Goal: Task Accomplishment & Management: Complete application form

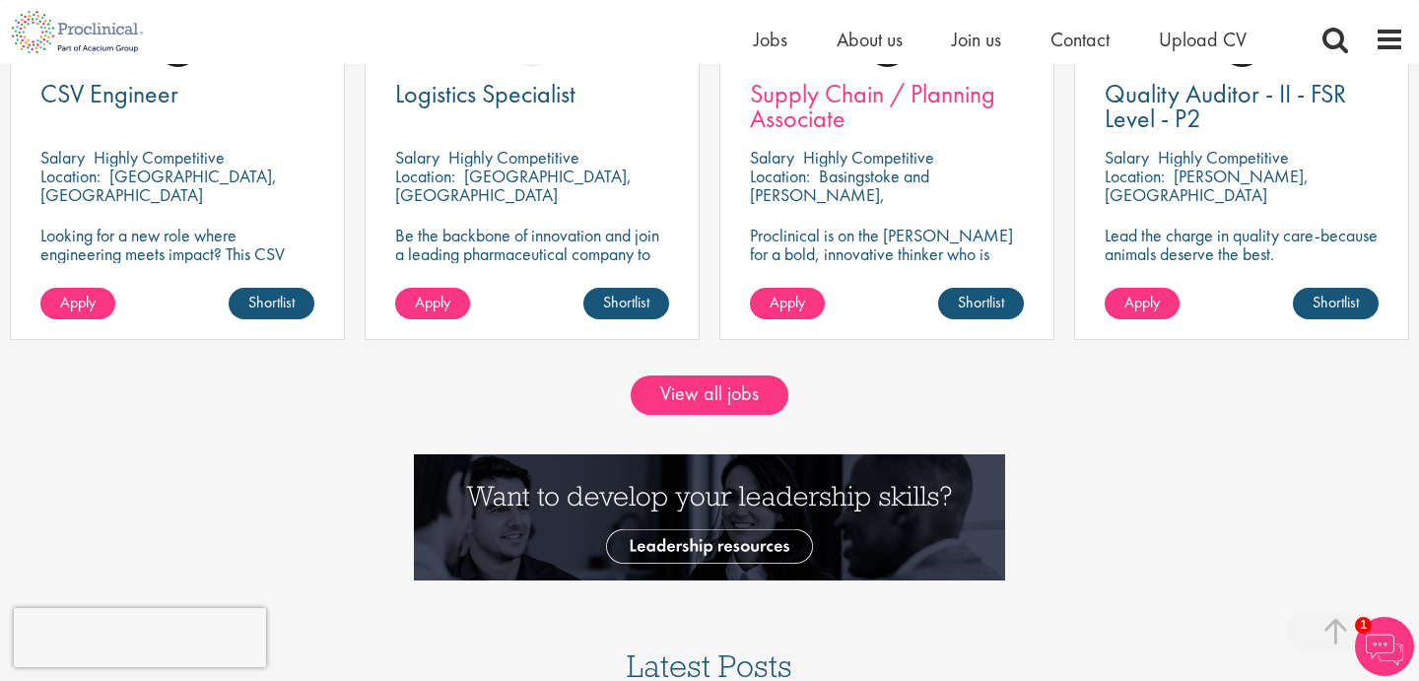
scroll to position [1936, 0]
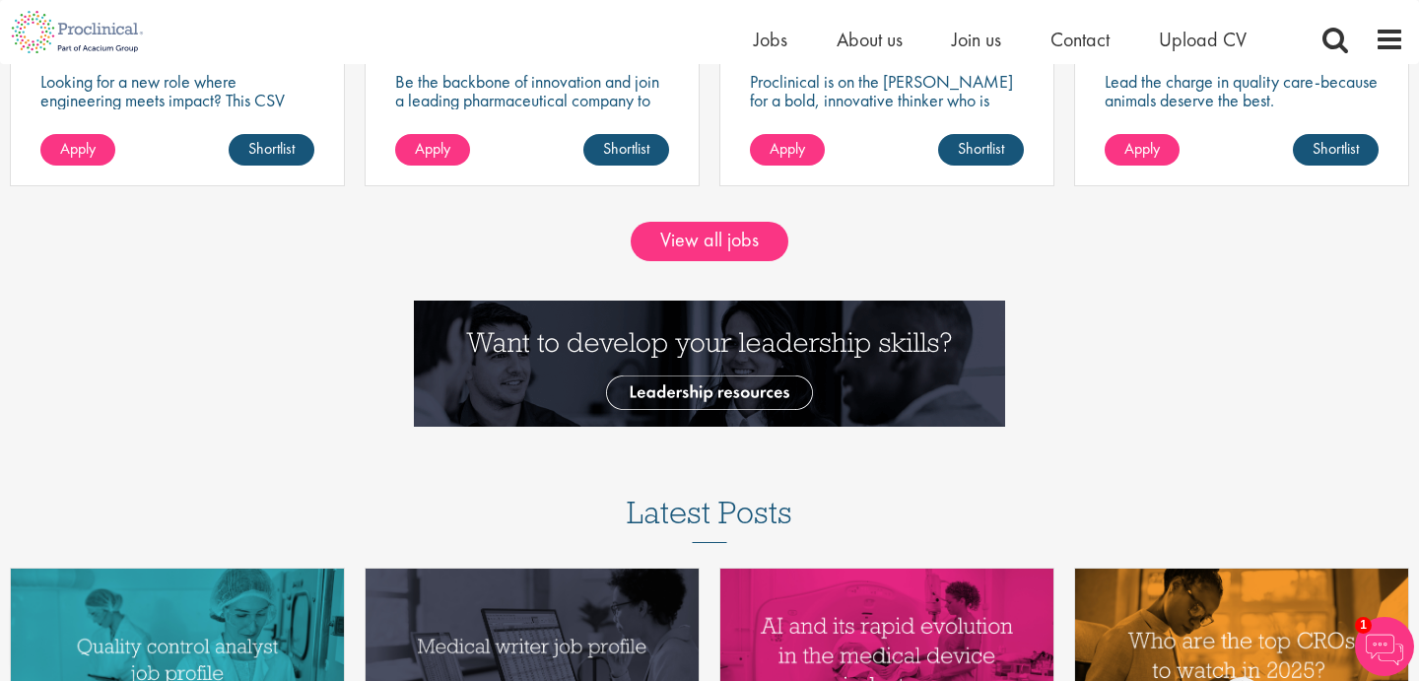
click at [276, 305] on div at bounding box center [709, 374] width 1449 height 146
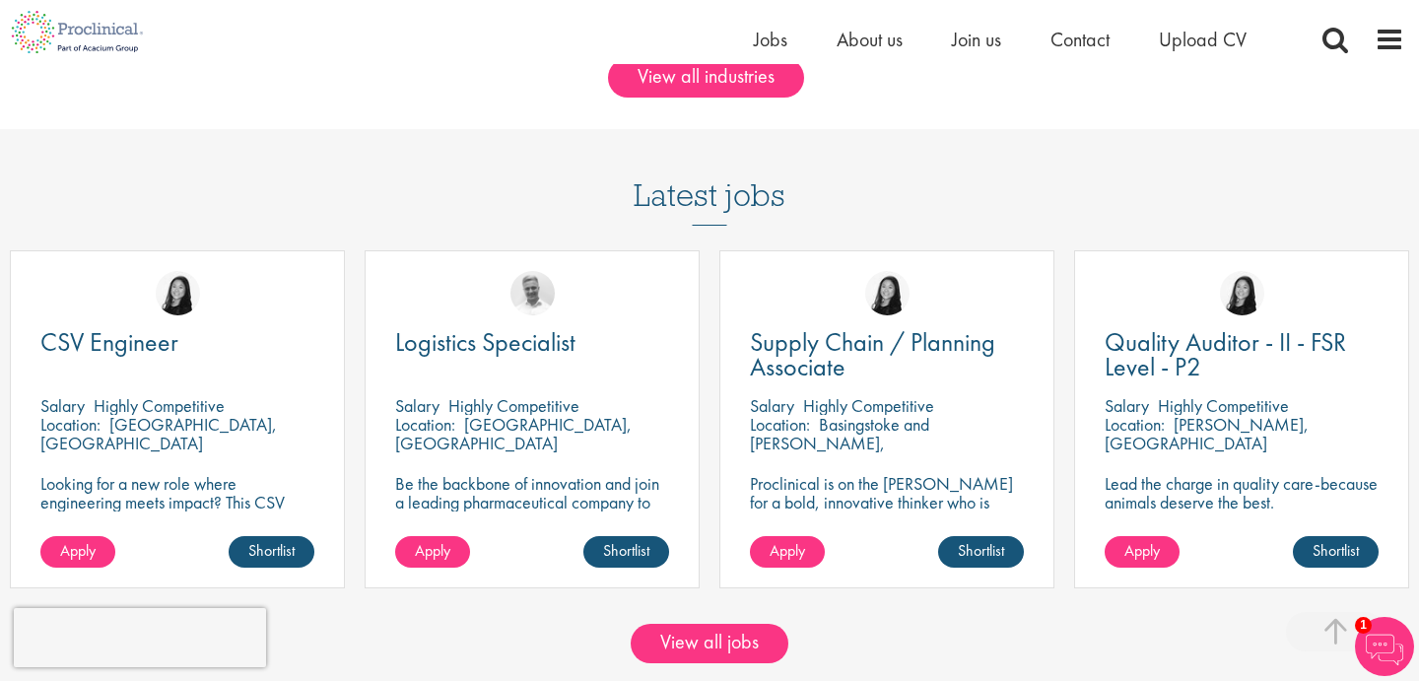
scroll to position [1514, 0]
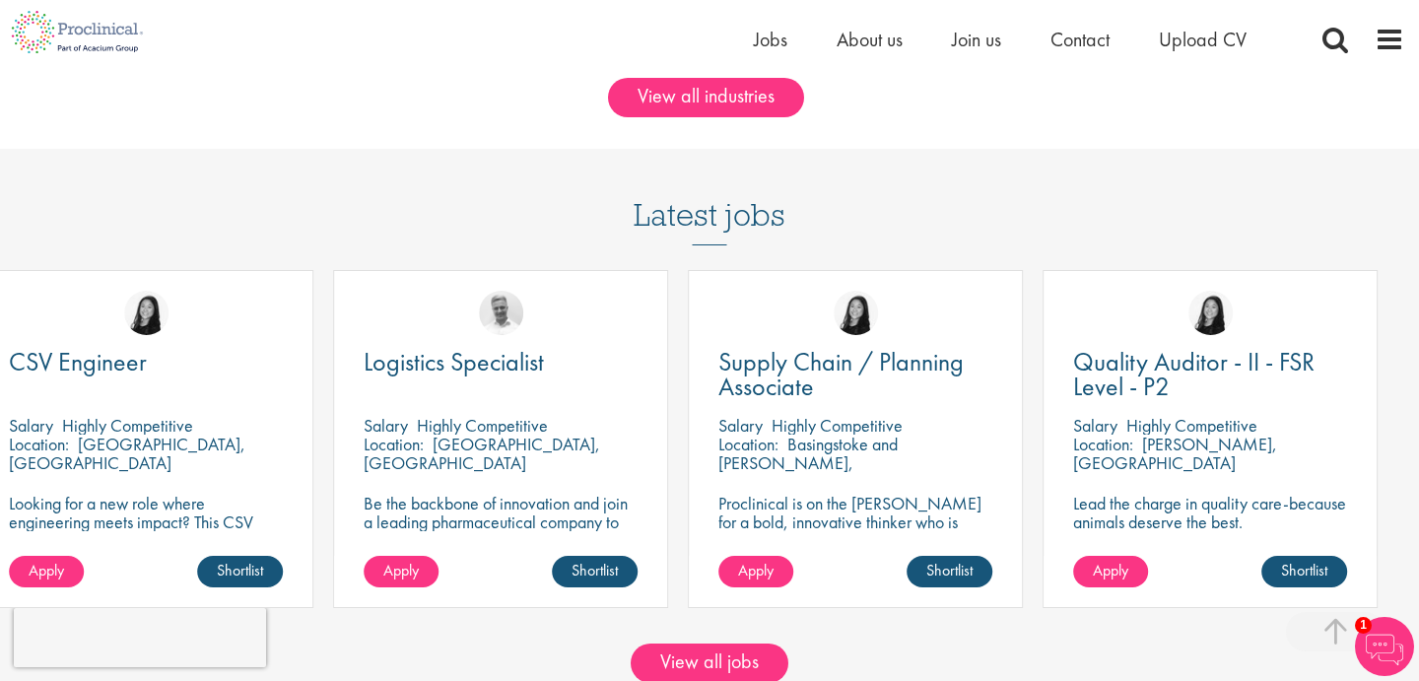
drag, startPoint x: 631, startPoint y: 457, endPoint x: 475, endPoint y: 385, distance: 171.5
click at [475, 385] on div "Logistics Specialist Salary Highly Competitive Location: Solothurn, Switzerland…" at bounding box center [500, 439] width 335 height 338
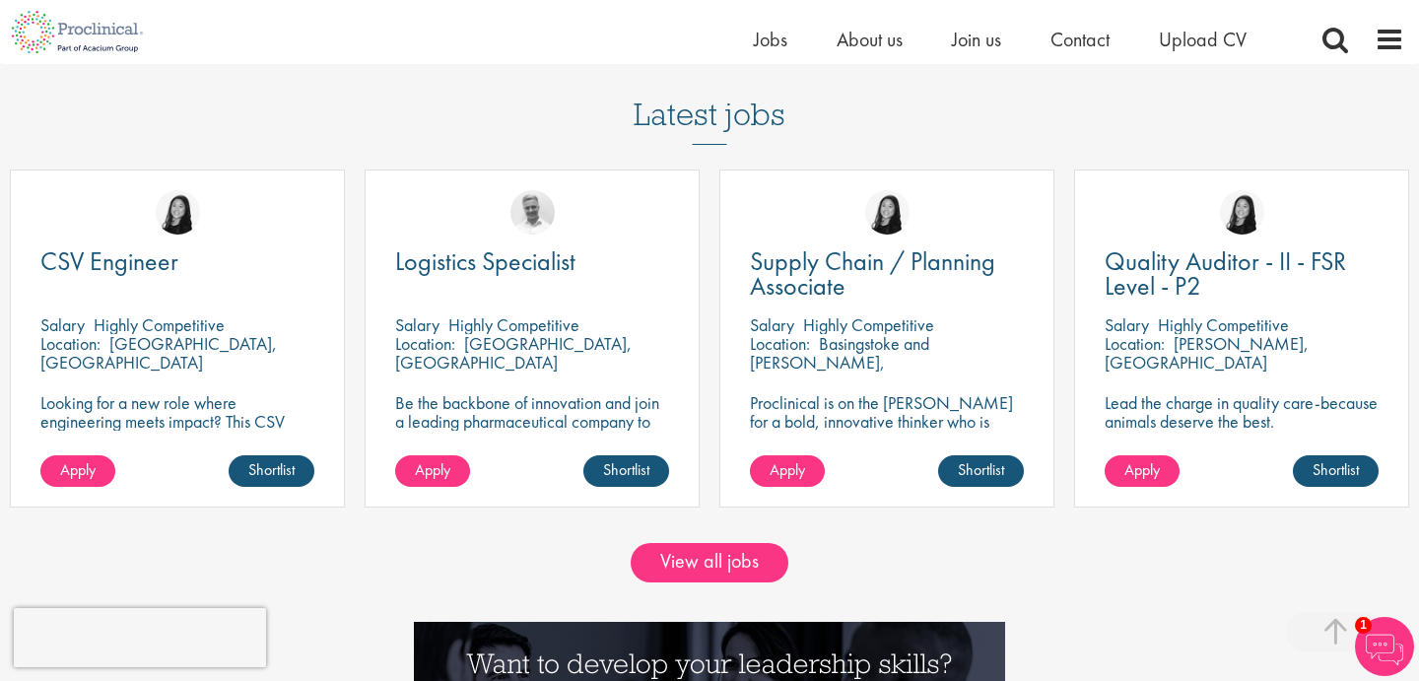
scroll to position [1624, 0]
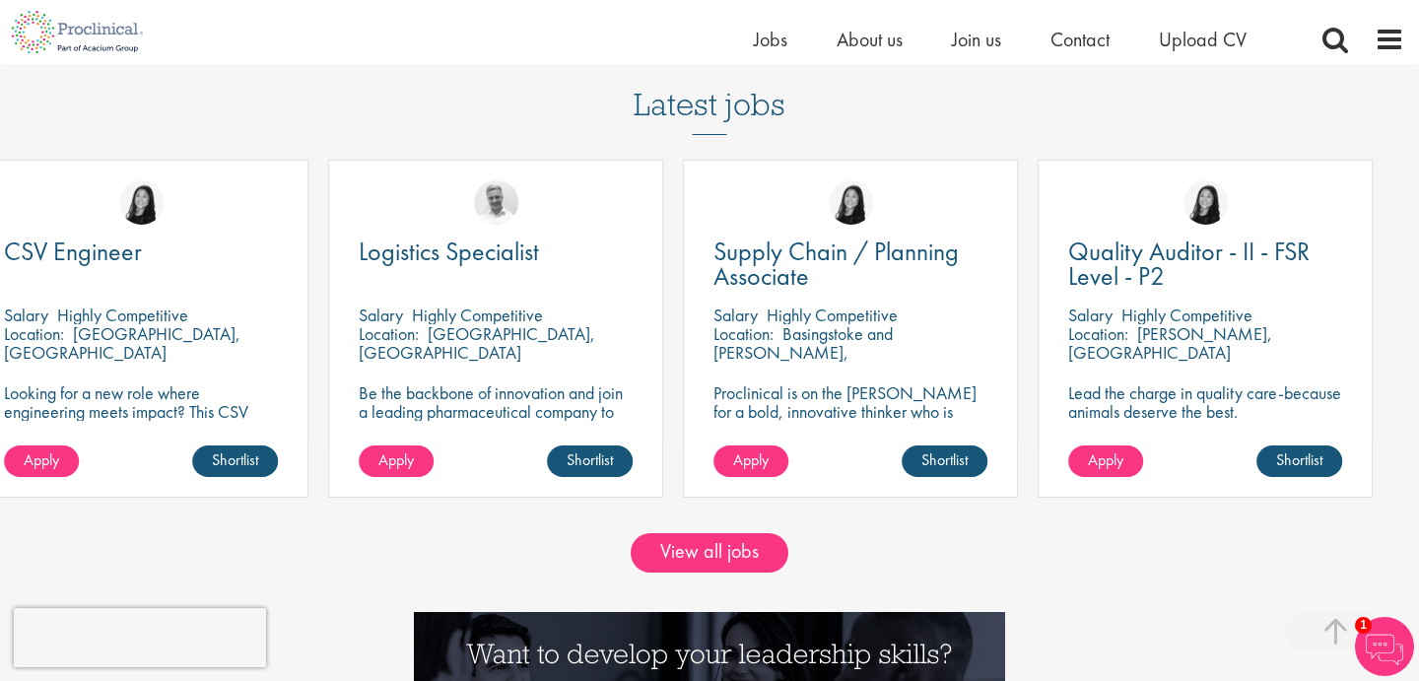
drag, startPoint x: 634, startPoint y: 341, endPoint x: 453, endPoint y: 276, distance: 191.7
click at [453, 276] on div "Logistics Specialist Salary Highly Competitive Location: Solothurn, Switzerland…" at bounding box center [495, 329] width 335 height 338
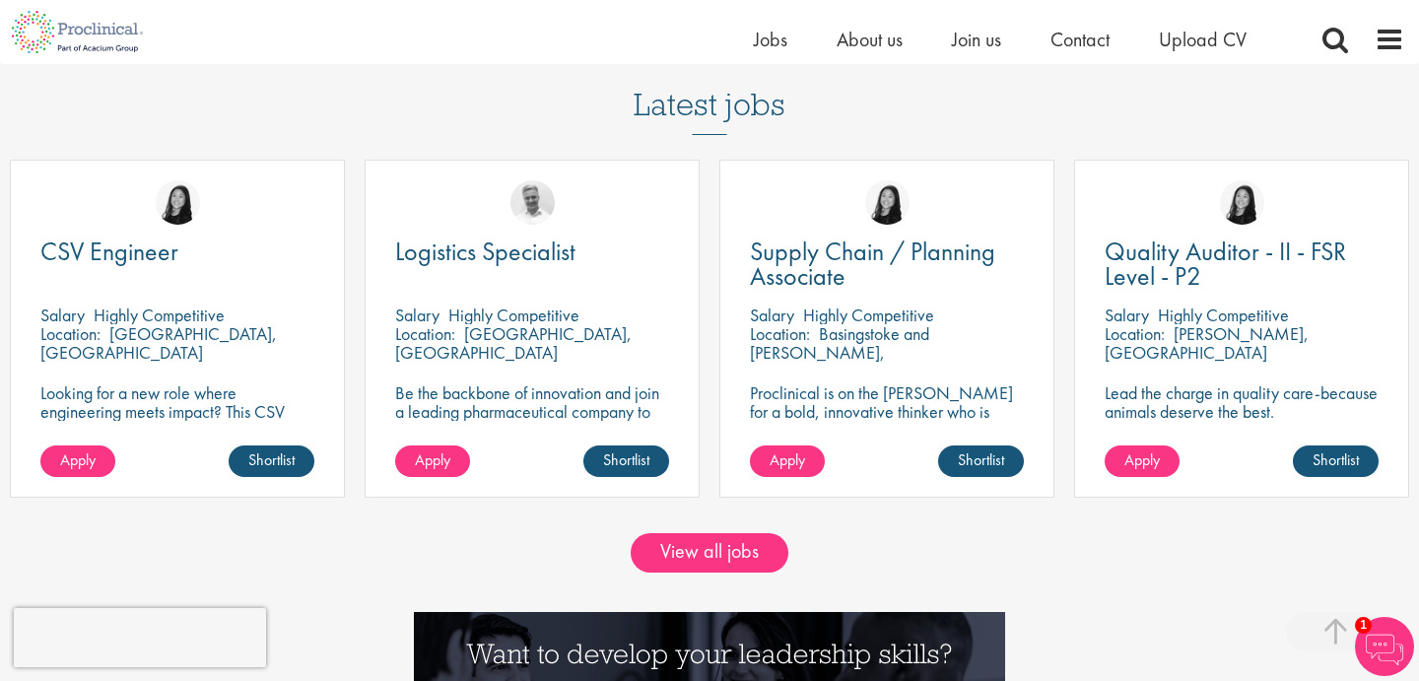
drag, startPoint x: 383, startPoint y: 248, endPoint x: 665, endPoint y: 422, distance: 330.9
click at [665, 421] on div "Logistics Specialist Salary Highly Competitive Location: Solothurn, Switzerland…" at bounding box center [532, 329] width 335 height 338
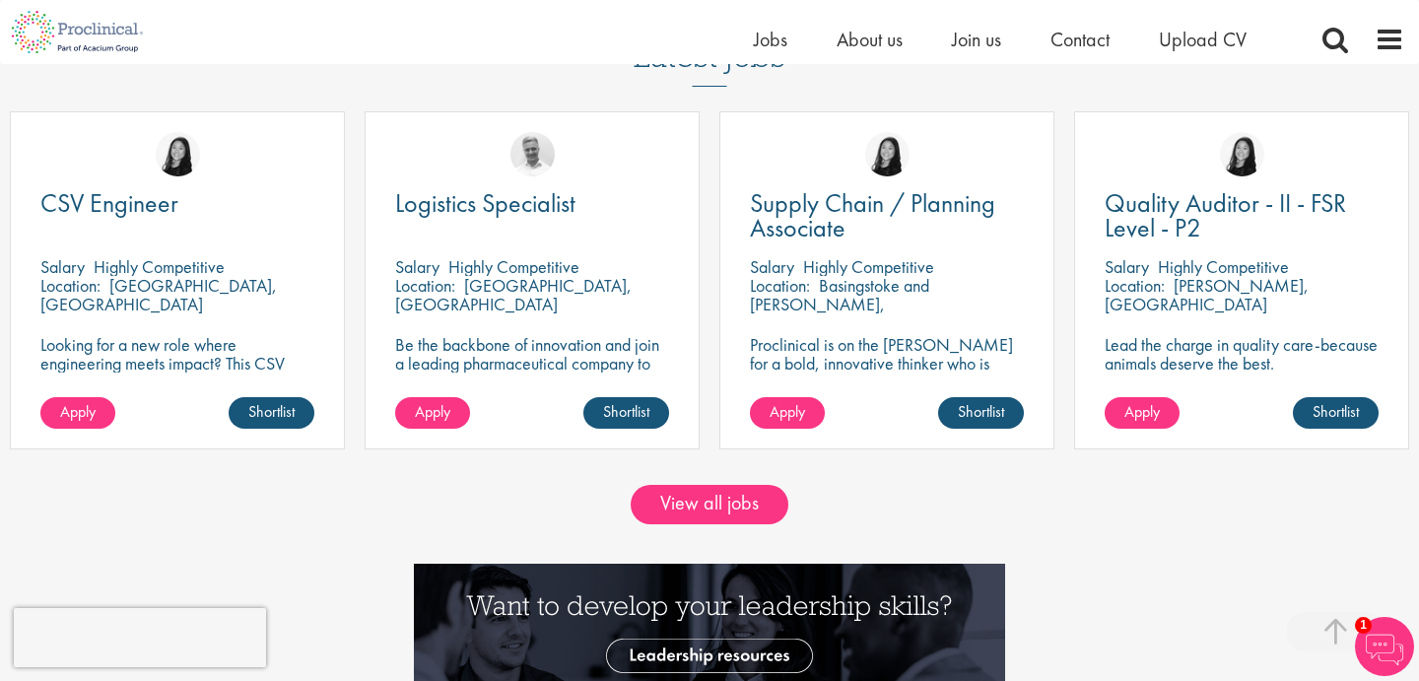
scroll to position [1661, 0]
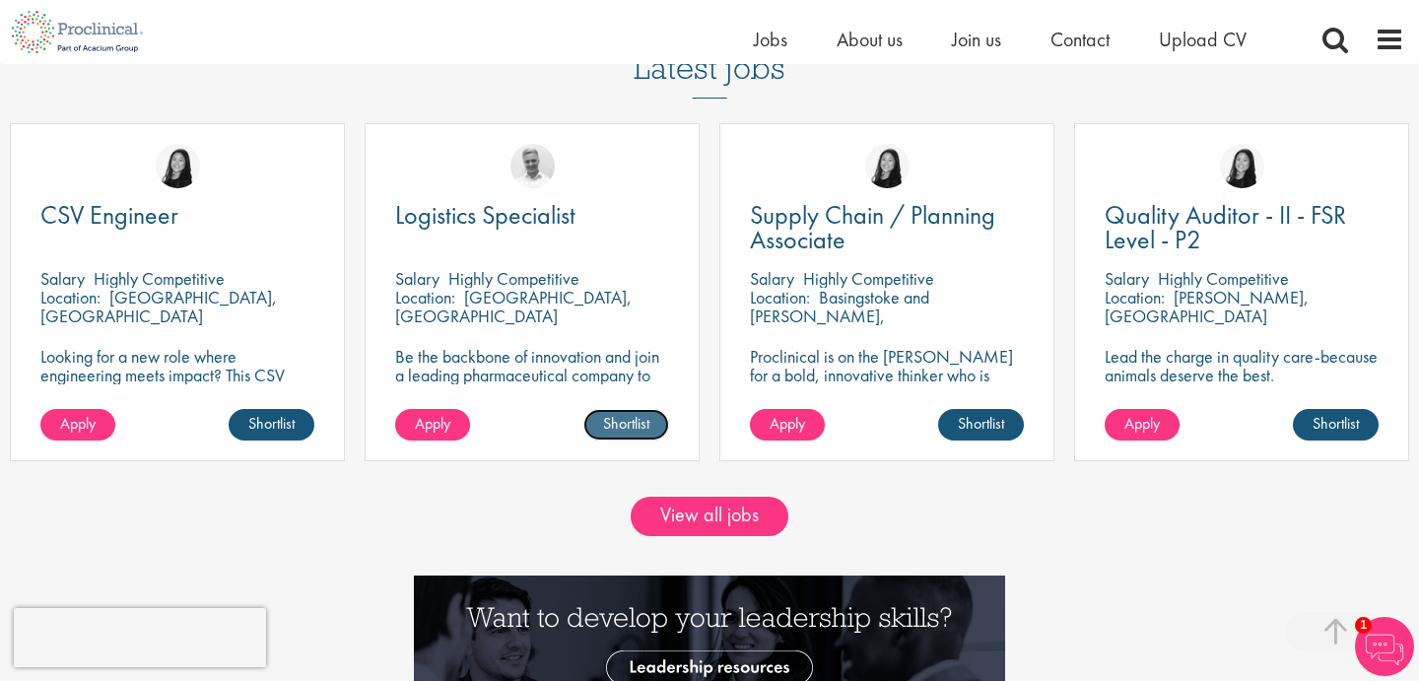
click at [638, 429] on link "Shortlist" at bounding box center [626, 425] width 86 height 32
click at [638, 429] on link "Shortlisted" at bounding box center [619, 425] width 102 height 32
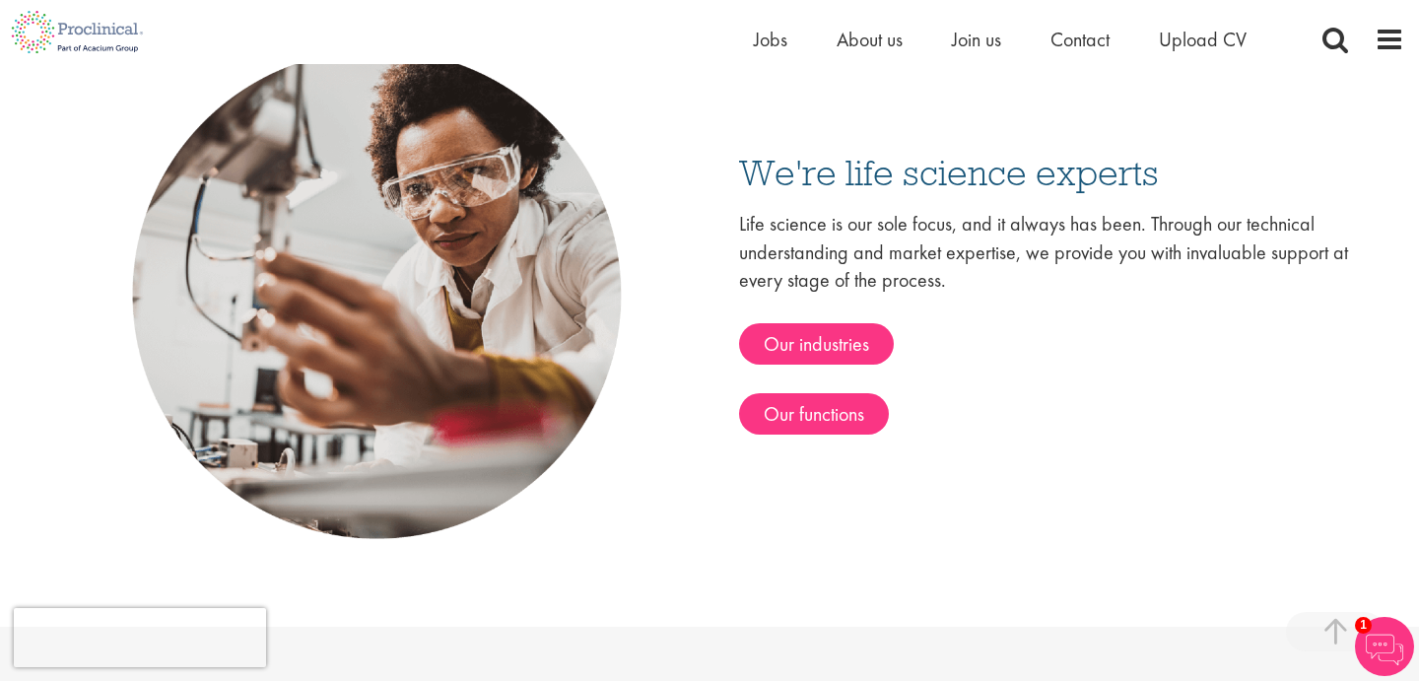
scroll to position [3052, 0]
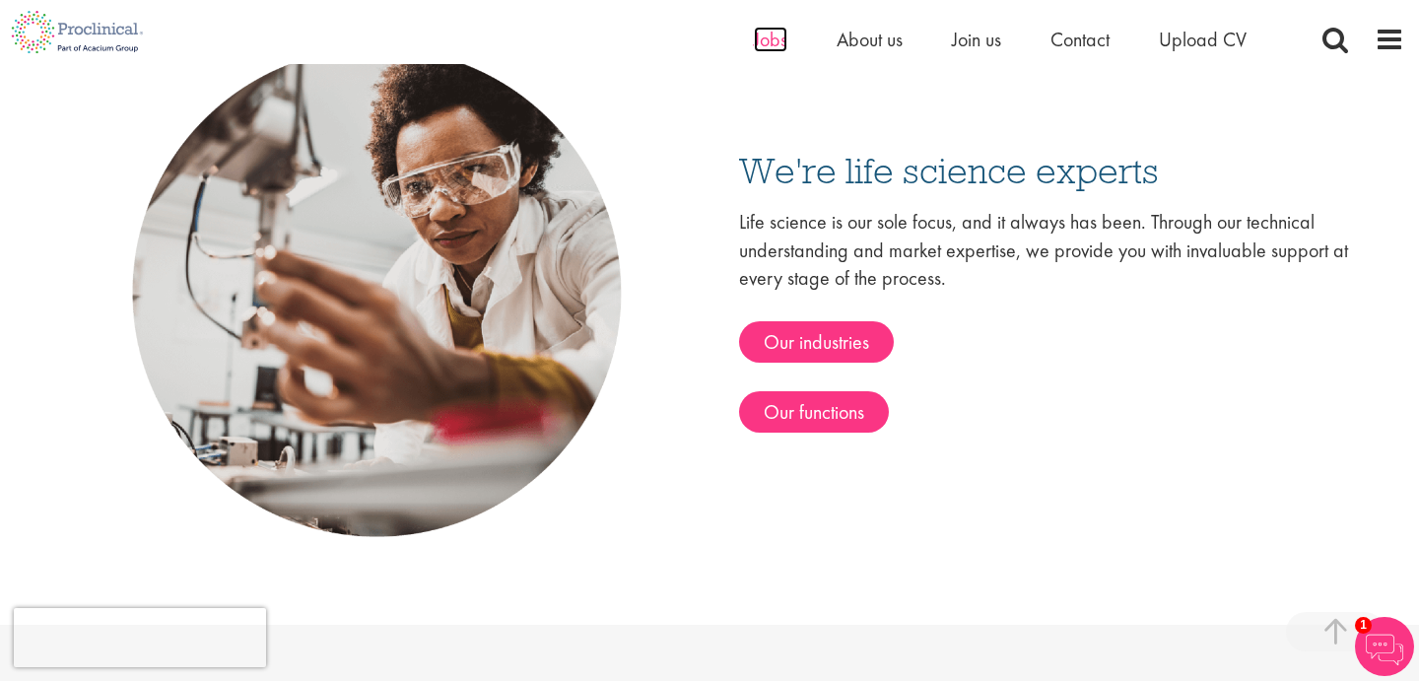
click at [777, 39] on span "Jobs" at bounding box center [771, 40] width 34 height 26
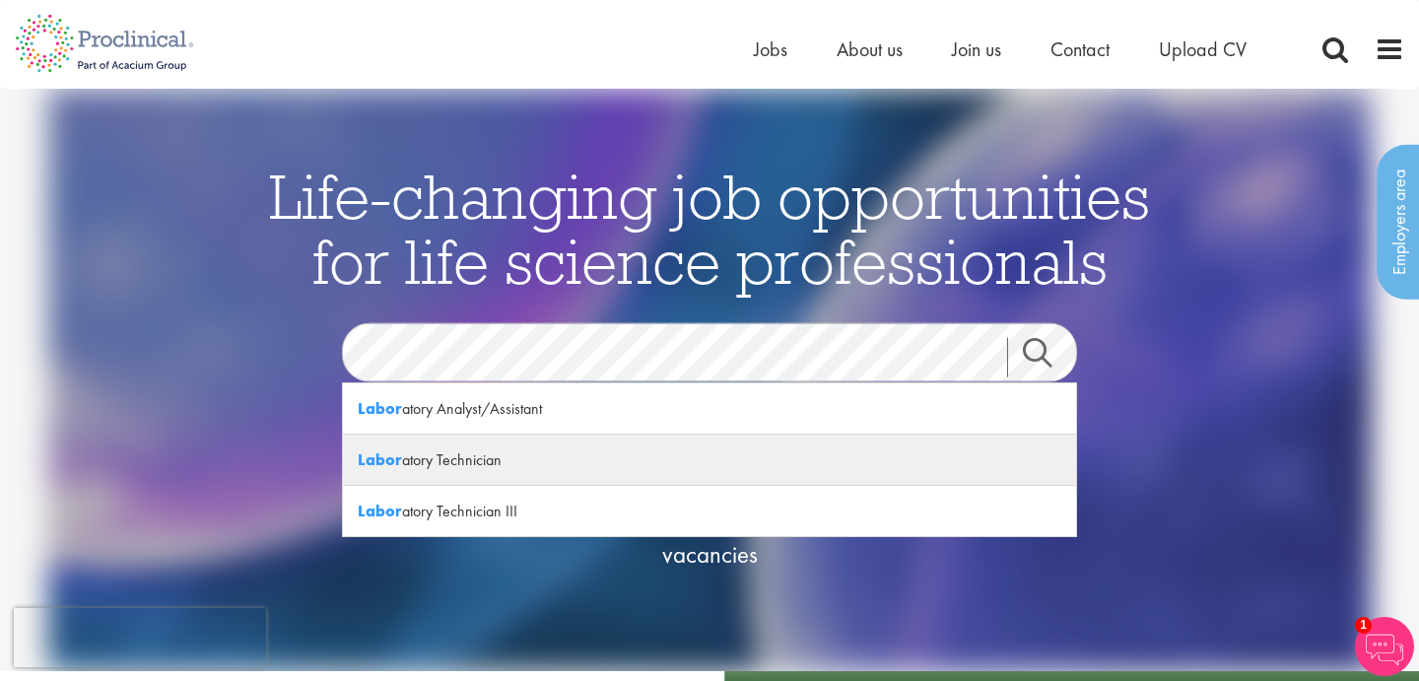
click at [493, 464] on div "Labor atory Technician" at bounding box center [709, 460] width 733 height 51
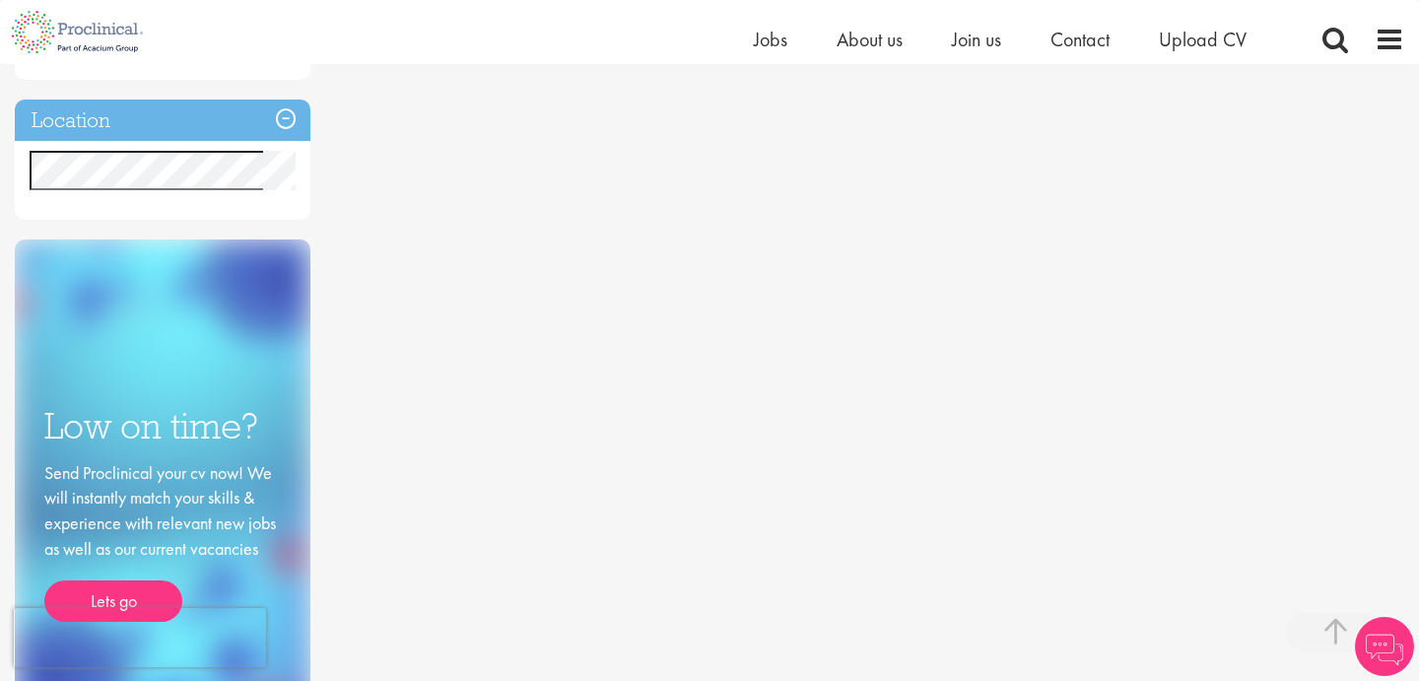
scroll to position [516, 0]
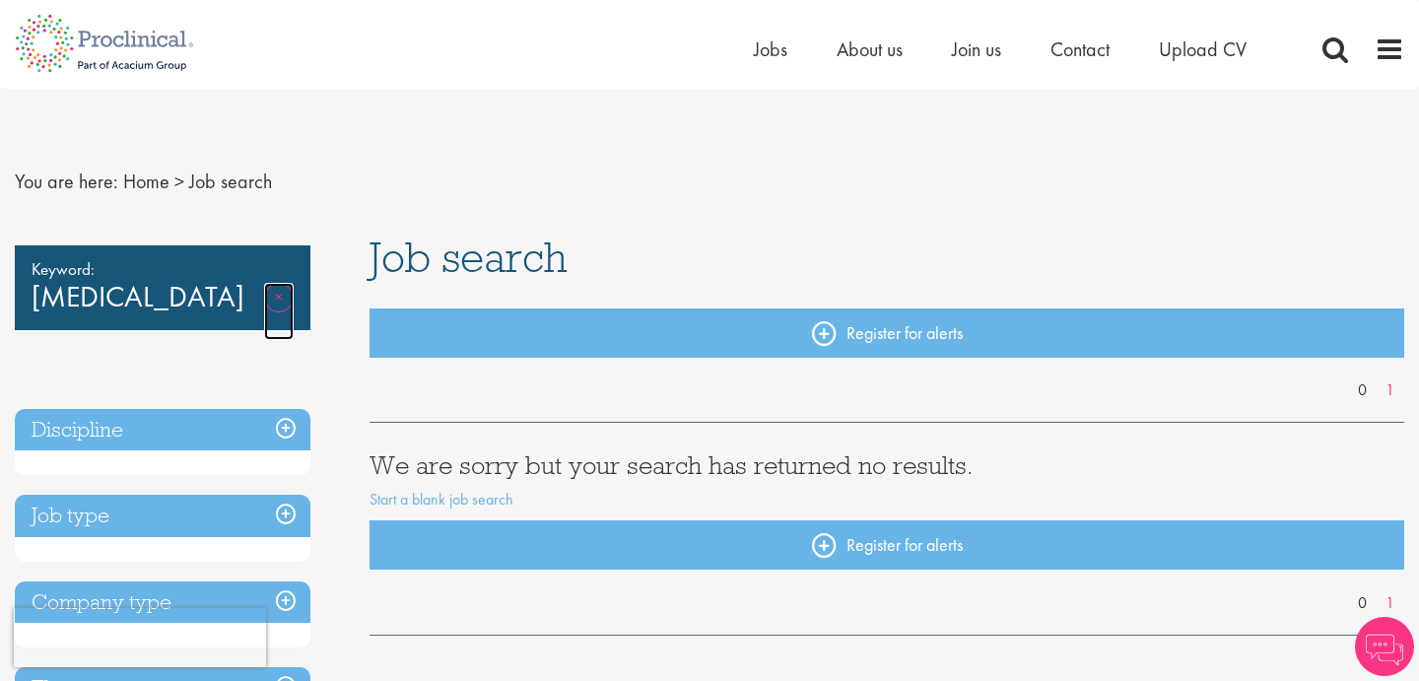
click at [278, 325] on link "Remove" at bounding box center [279, 311] width 30 height 57
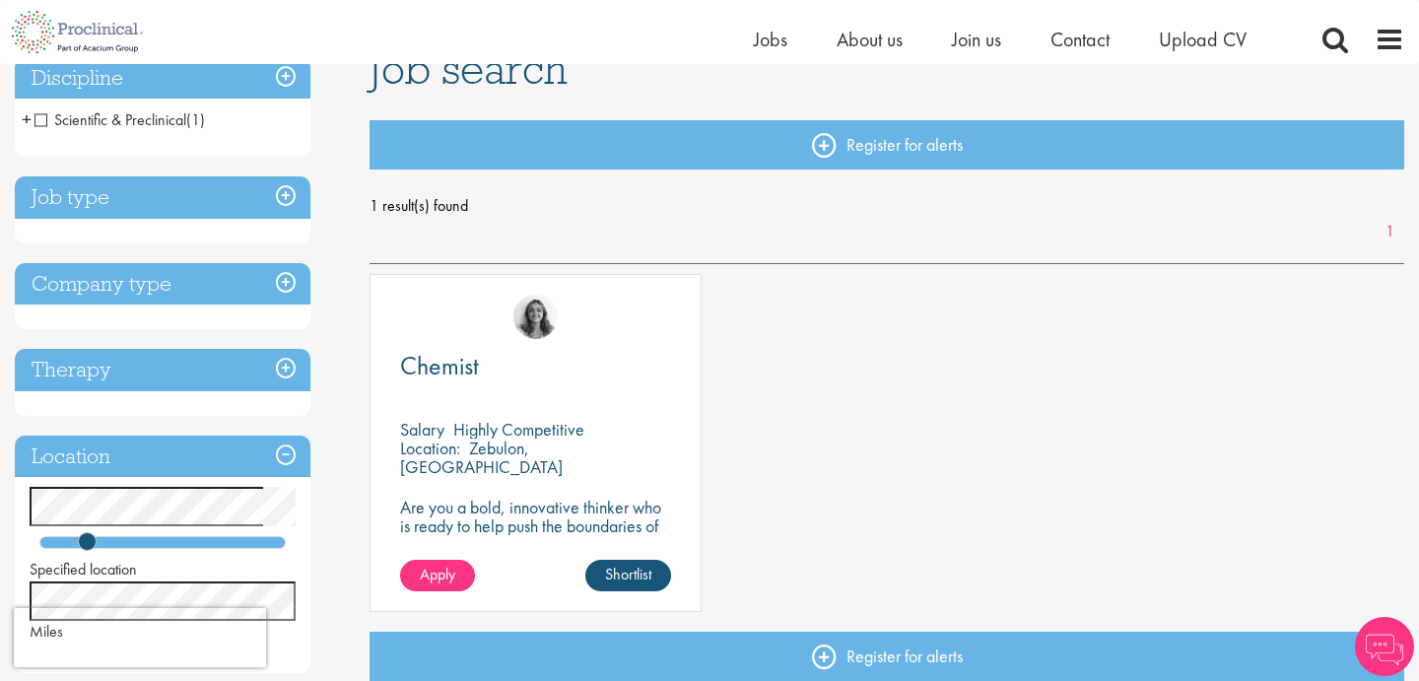
scroll to position [197, 0]
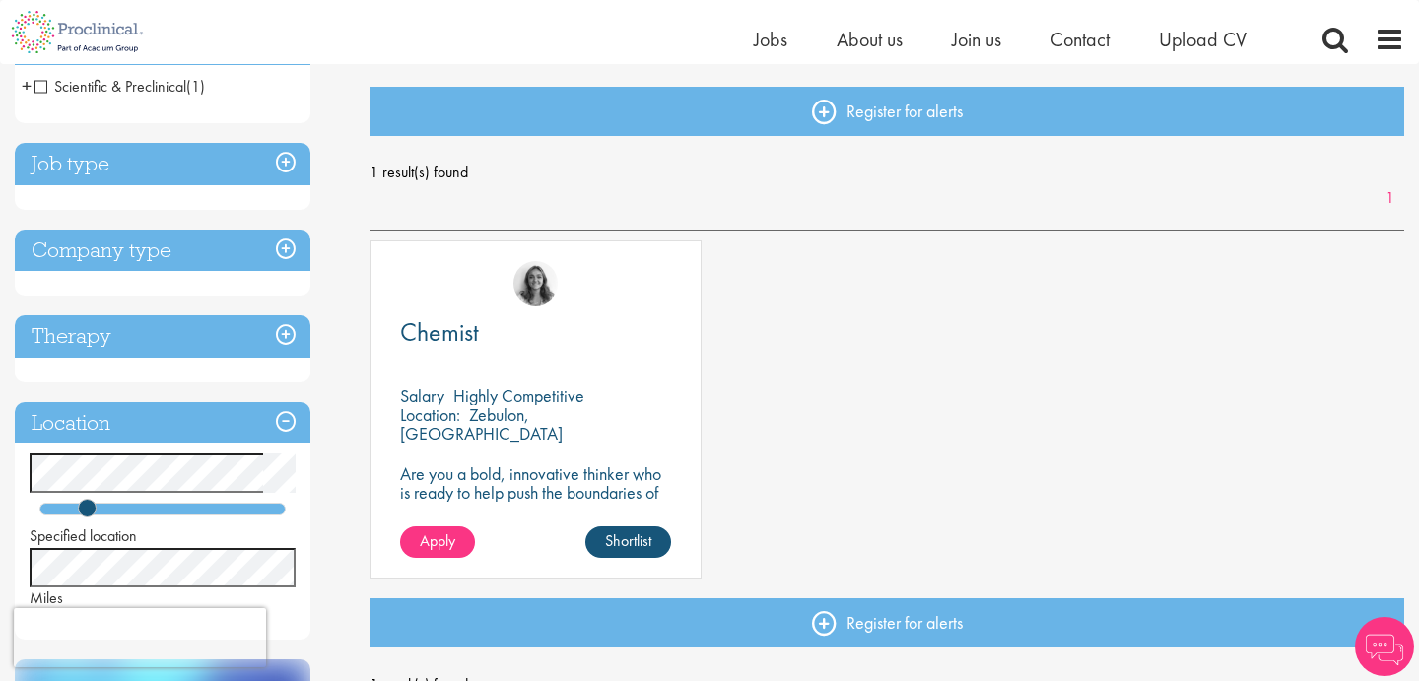
drag, startPoint x: 578, startPoint y: 421, endPoint x: 585, endPoint y: 442, distance: 21.8
click at [585, 442] on div "Location: [GEOGRAPHIC_DATA], [GEOGRAPHIC_DATA]" at bounding box center [535, 424] width 271 height 39
click at [586, 428] on div "Location: [GEOGRAPHIC_DATA], [GEOGRAPHIC_DATA]" at bounding box center [535, 424] width 271 height 39
click at [443, 528] on link "Apply" at bounding box center [437, 542] width 75 height 32
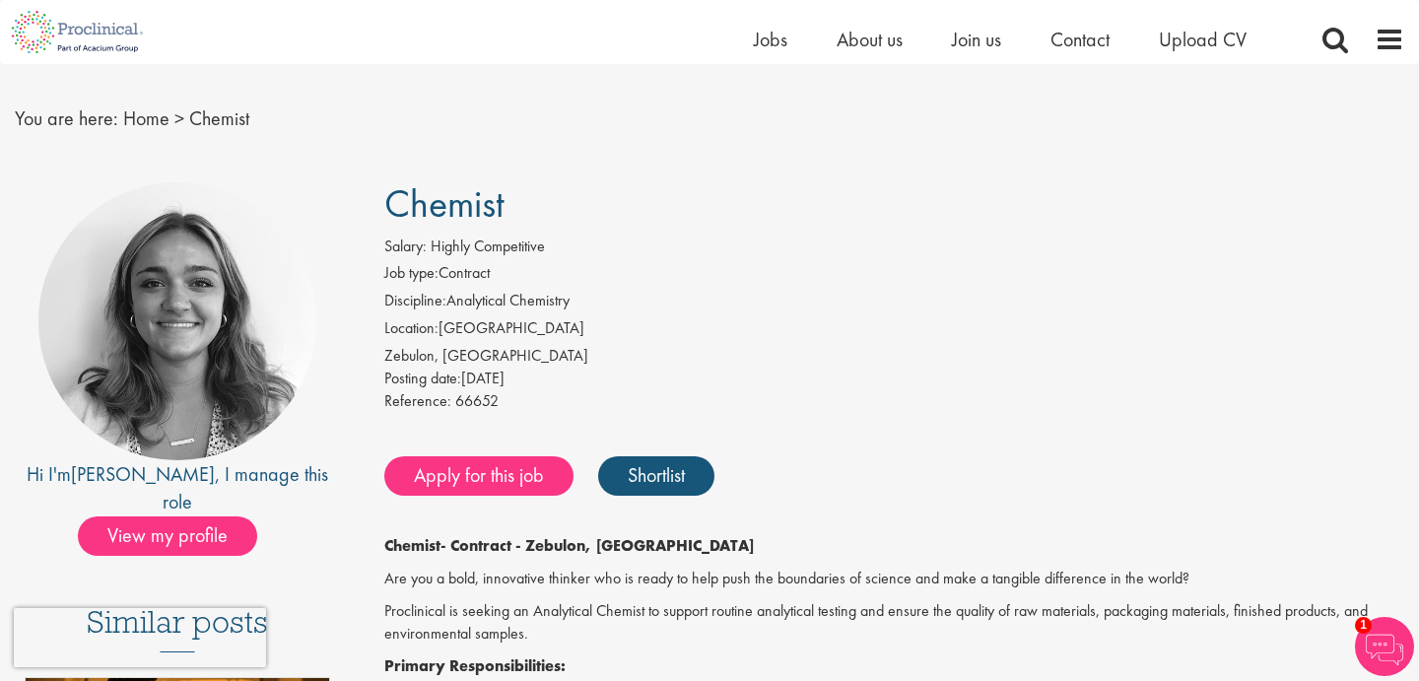
scroll to position [32, 0]
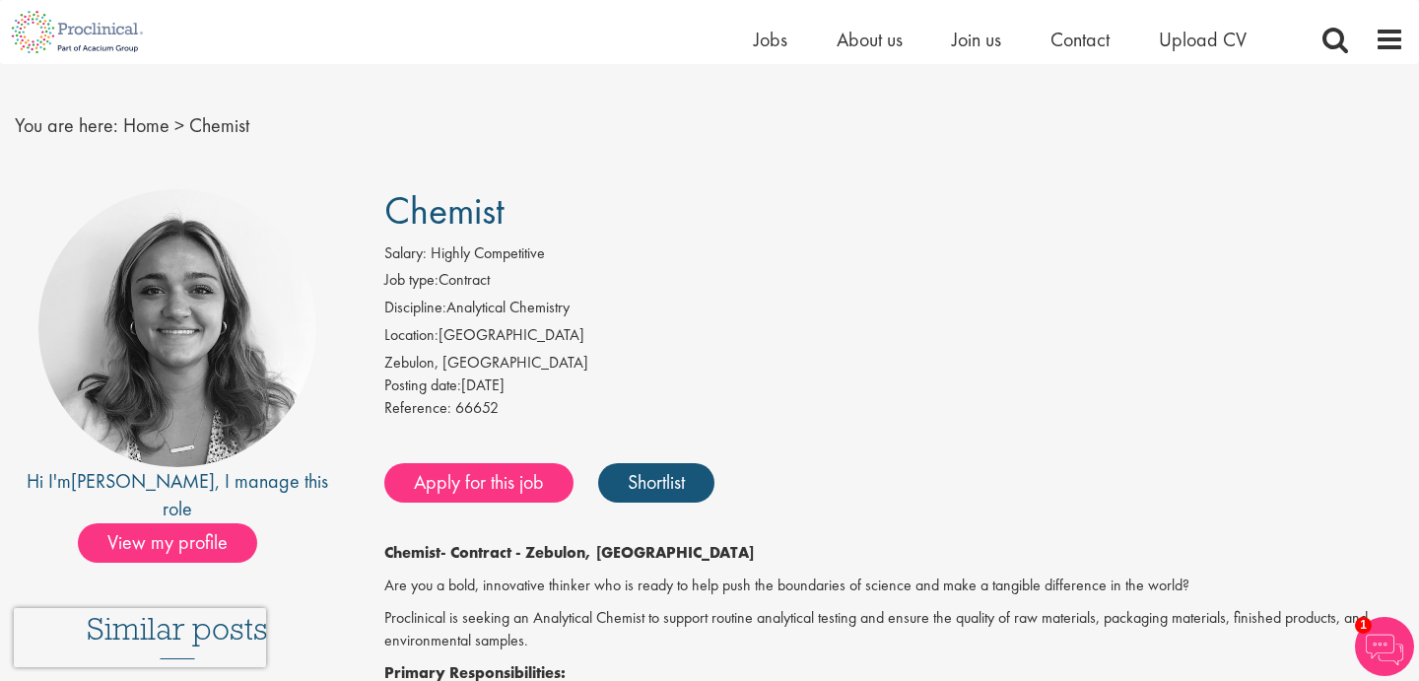
click at [761, 373] on div "Zebulon, USA" at bounding box center [894, 363] width 1020 height 23
drag, startPoint x: 382, startPoint y: 207, endPoint x: 518, endPoint y: 408, distance: 242.7
click at [518, 408] on div "Reference: 66652" at bounding box center [894, 411] width 1020 height 28
drag, startPoint x: 518, startPoint y: 408, endPoint x: 394, endPoint y: 205, distance: 238.0
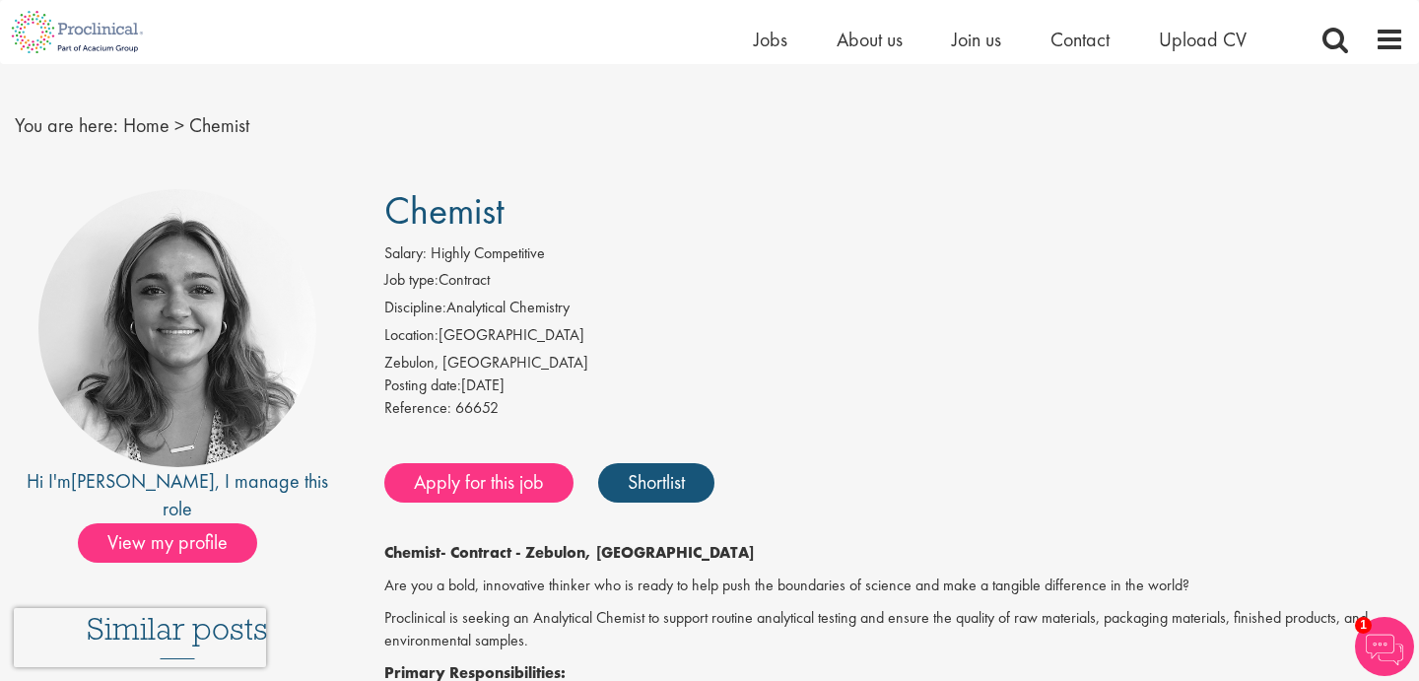
click at [394, 205] on span "Chemist" at bounding box center [444, 210] width 120 height 50
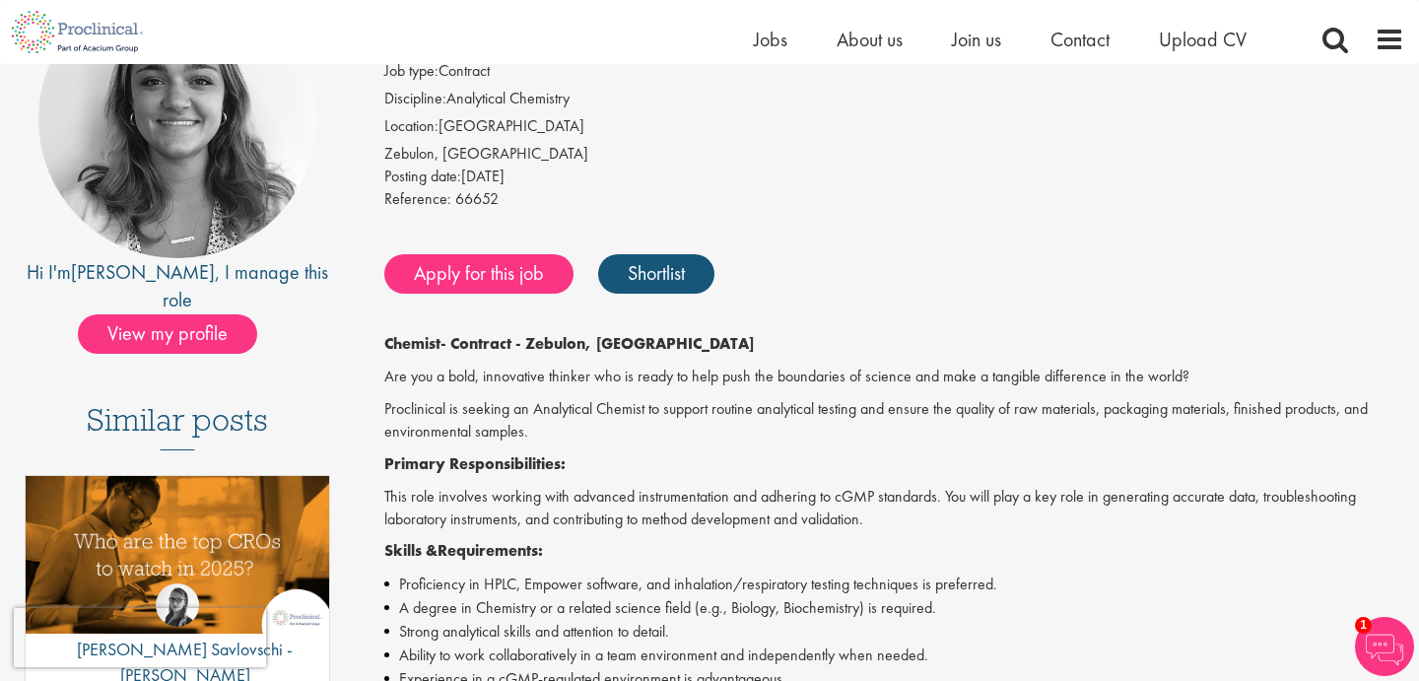
scroll to position [267, 0]
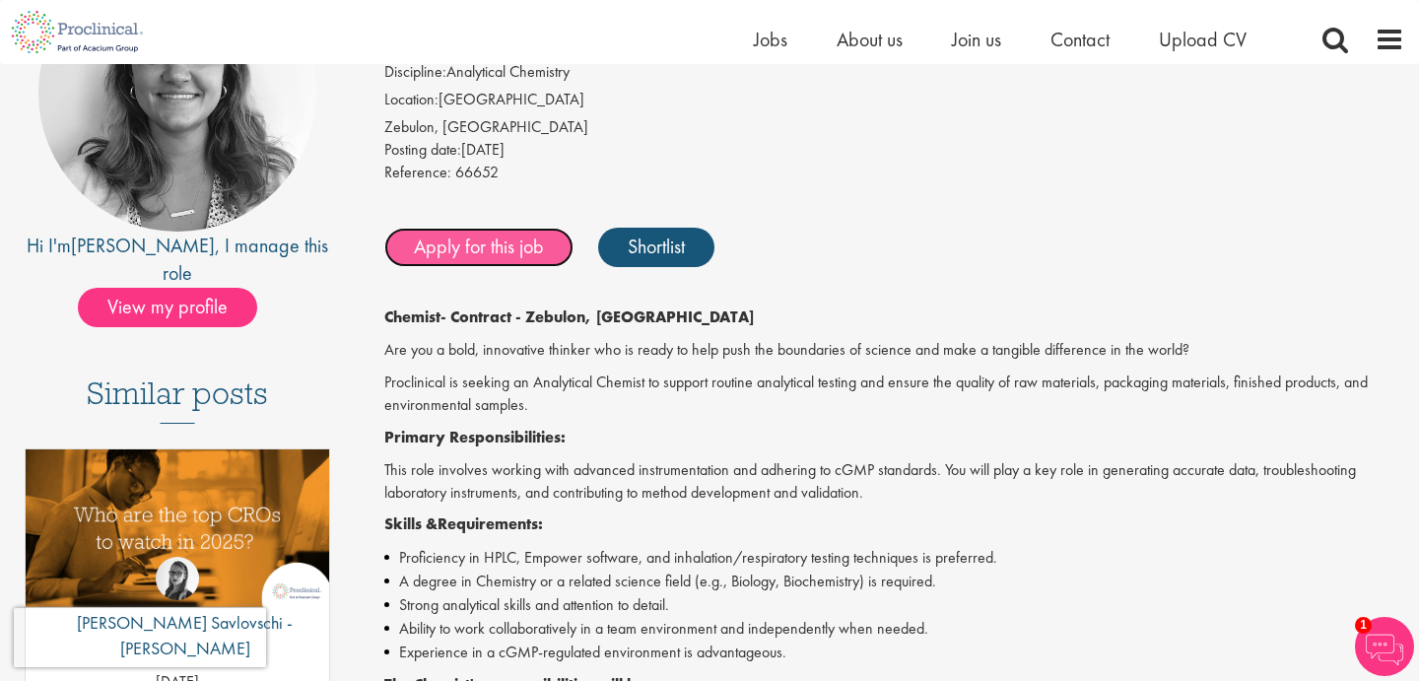
click at [492, 253] on link "Apply for this job" at bounding box center [478, 247] width 189 height 39
